Goal: Find specific page/section: Find specific page/section

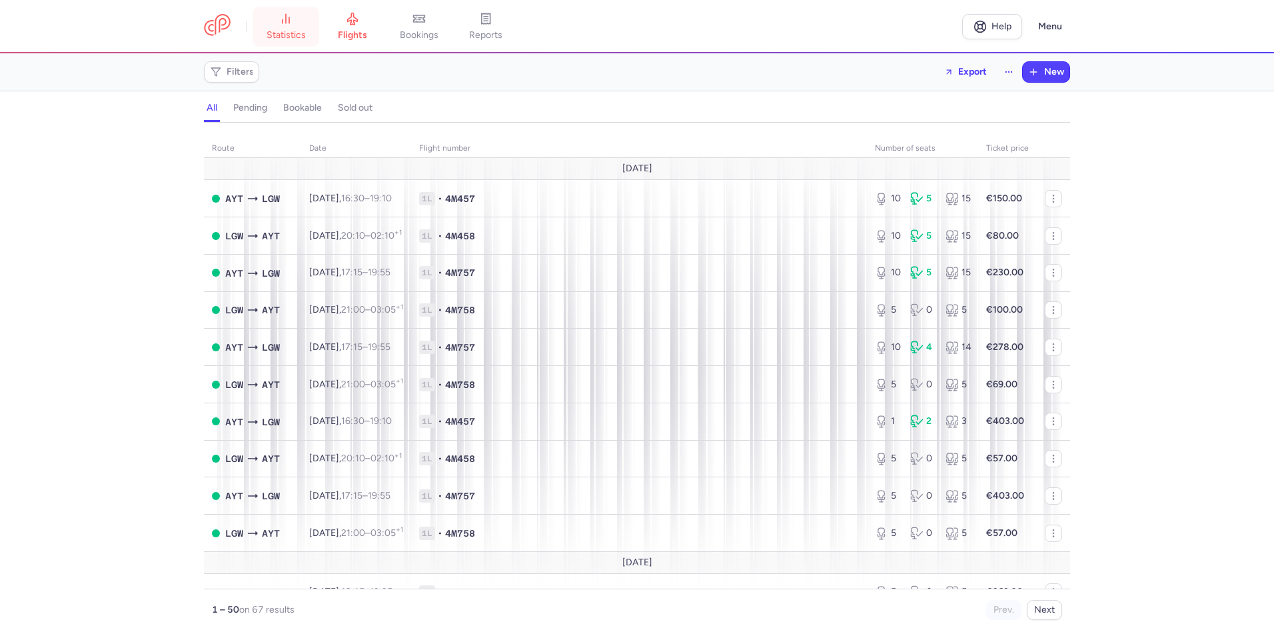
click at [275, 37] on span "statistics" at bounding box center [286, 35] width 39 height 12
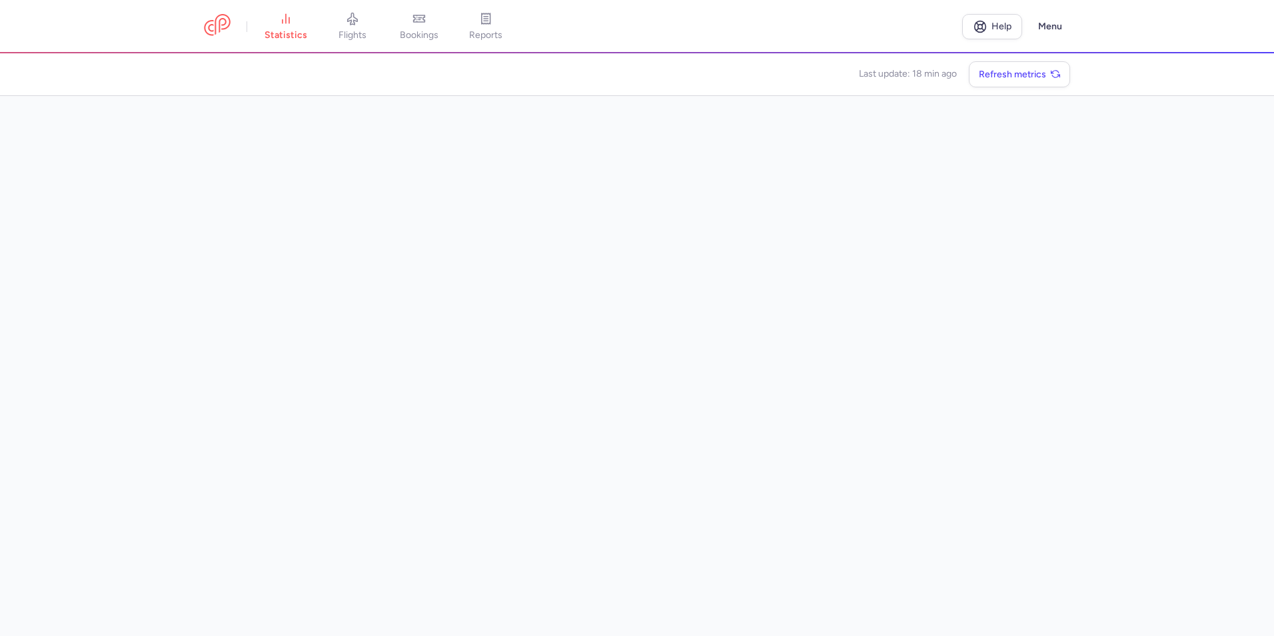
click at [1087, 279] on main "Last update: 18 min ago Refresh metrics" at bounding box center [637, 344] width 1274 height 583
click at [1193, 357] on main "Last update: 19 min ago Refresh metrics" at bounding box center [637, 344] width 1274 height 583
click at [1172, 555] on main "Last update: 19 min ago Refresh metrics" at bounding box center [637, 344] width 1274 height 583
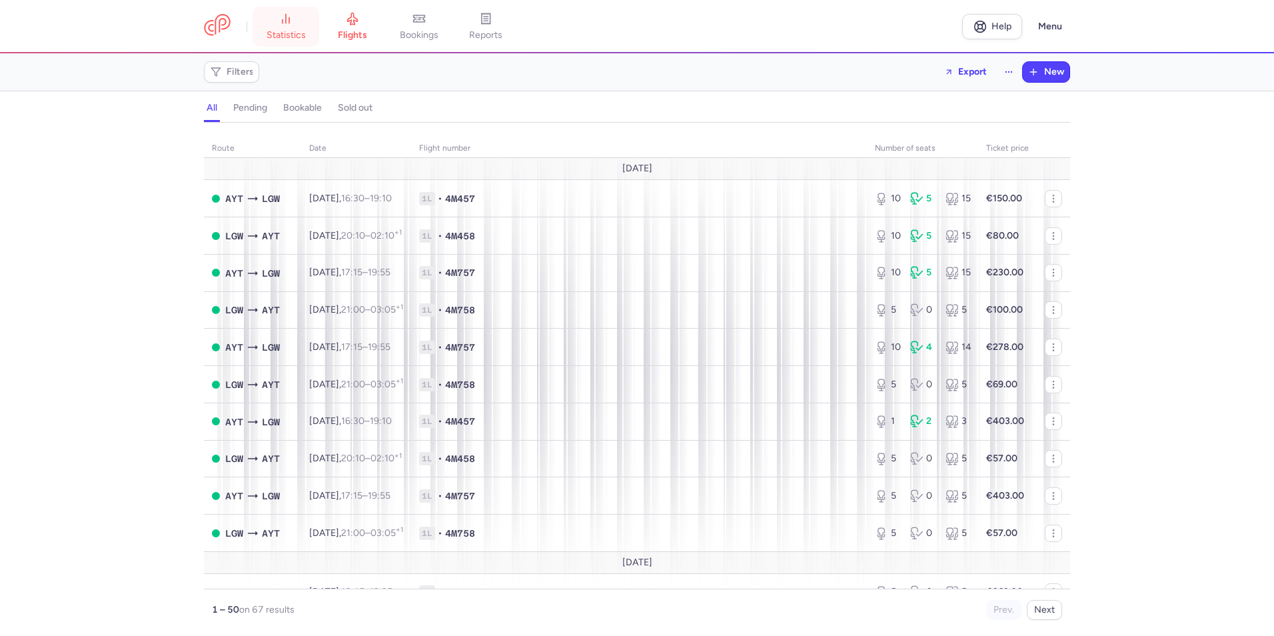
click at [285, 28] on link "statistics" at bounding box center [286, 26] width 67 height 29
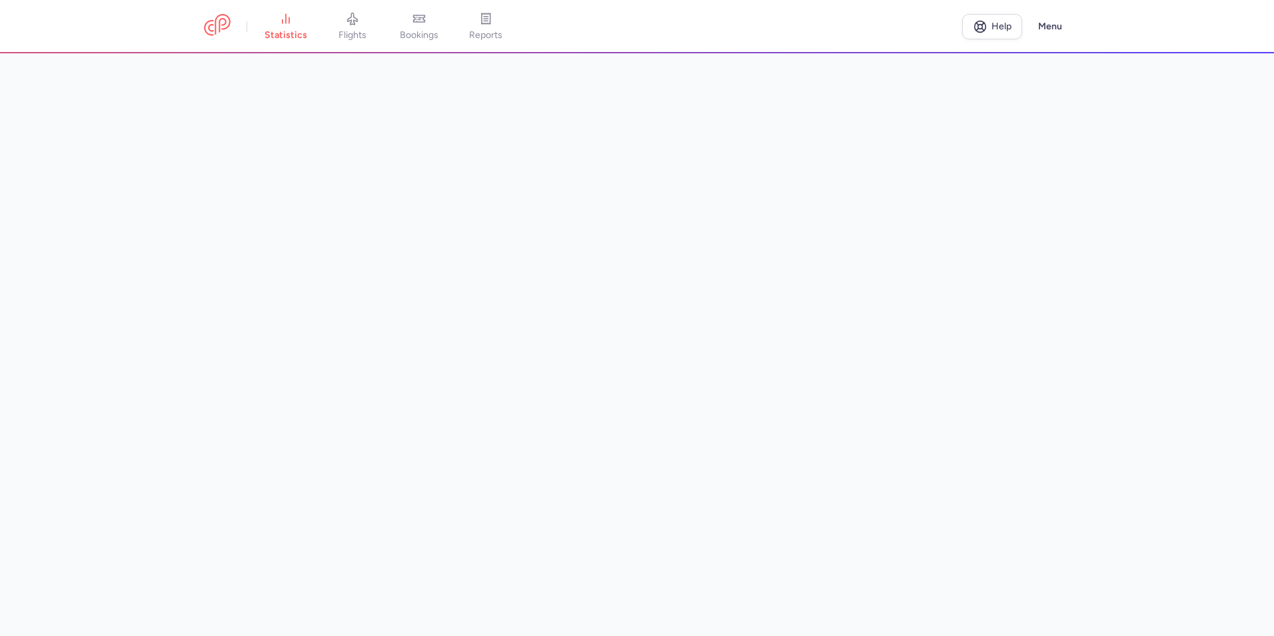
click at [1150, 415] on main at bounding box center [637, 344] width 1274 height 583
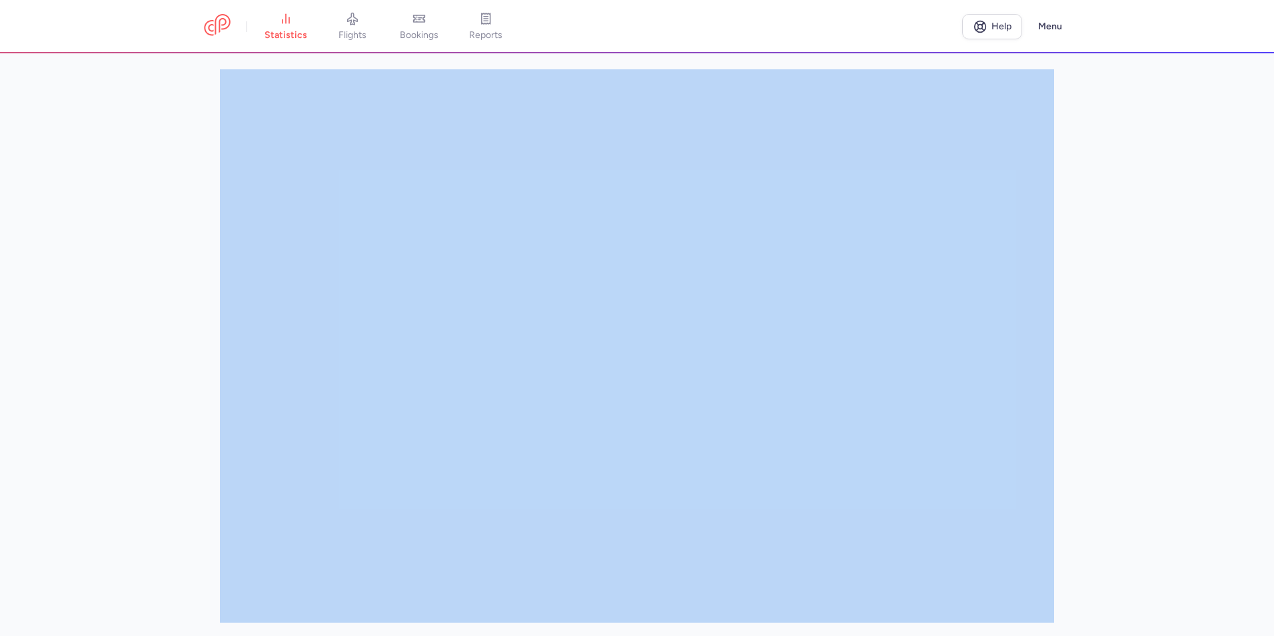
click at [1149, 415] on main at bounding box center [637, 344] width 1274 height 583
click at [479, 29] on span "reports" at bounding box center [485, 35] width 33 height 12
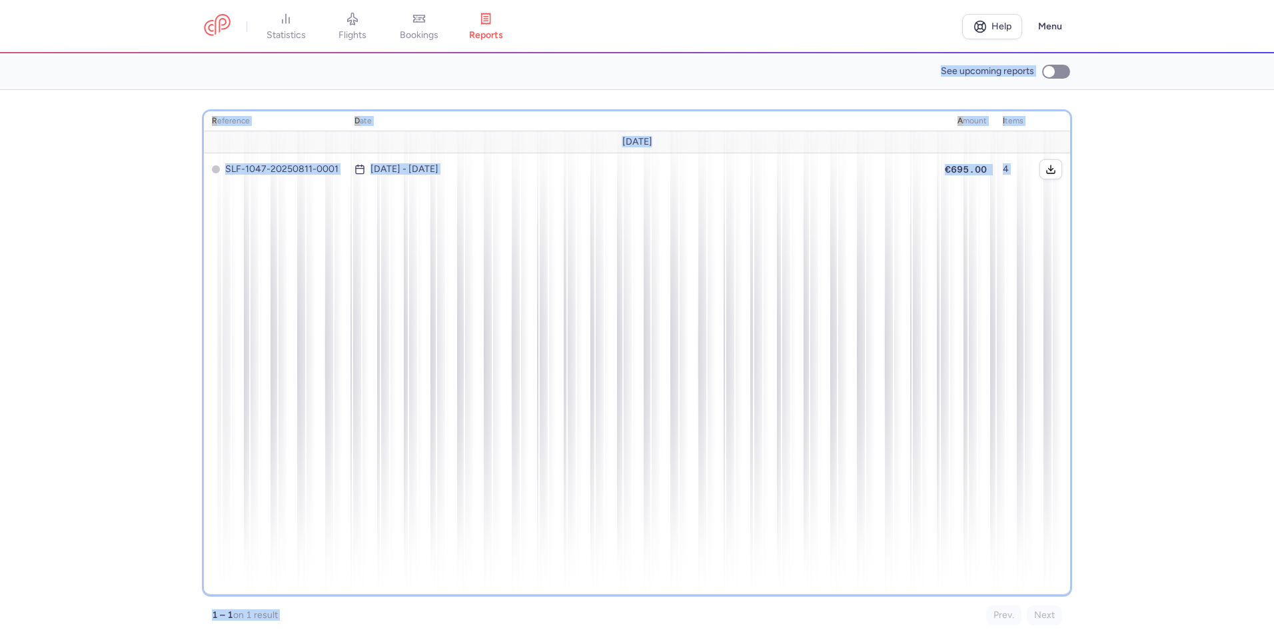
click at [559, 361] on div "reference date amount items August 25 SLF-1047-20250811-0001 Aug 4, 2025 - Aug …" at bounding box center [637, 352] width 866 height 483
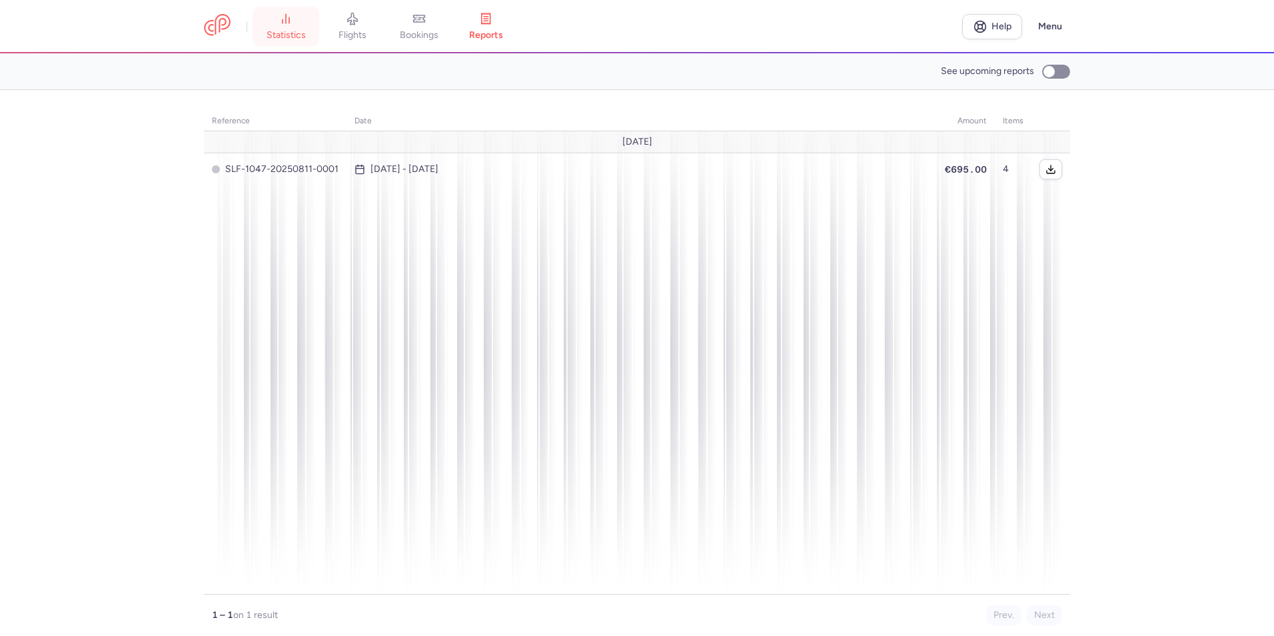
click at [279, 31] on span "statistics" at bounding box center [286, 35] width 39 height 12
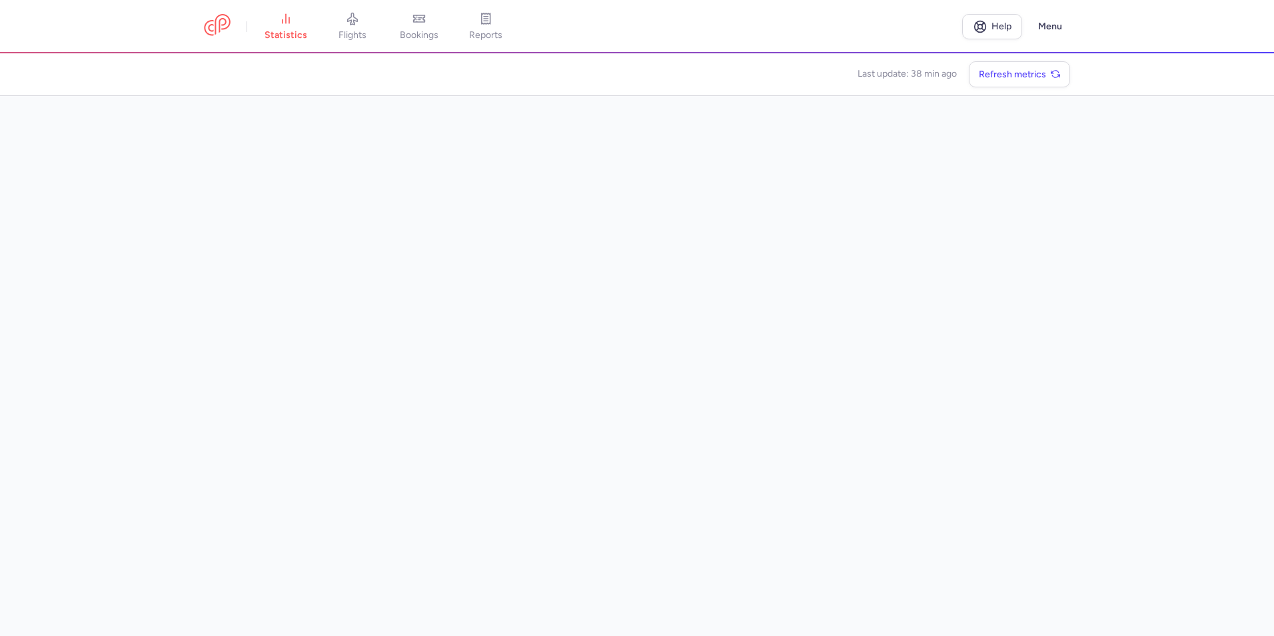
click at [1193, 389] on main "Last update: 38 min ago Refresh metrics" at bounding box center [637, 344] width 1274 height 583
